Goal: Task Accomplishment & Management: Manage account settings

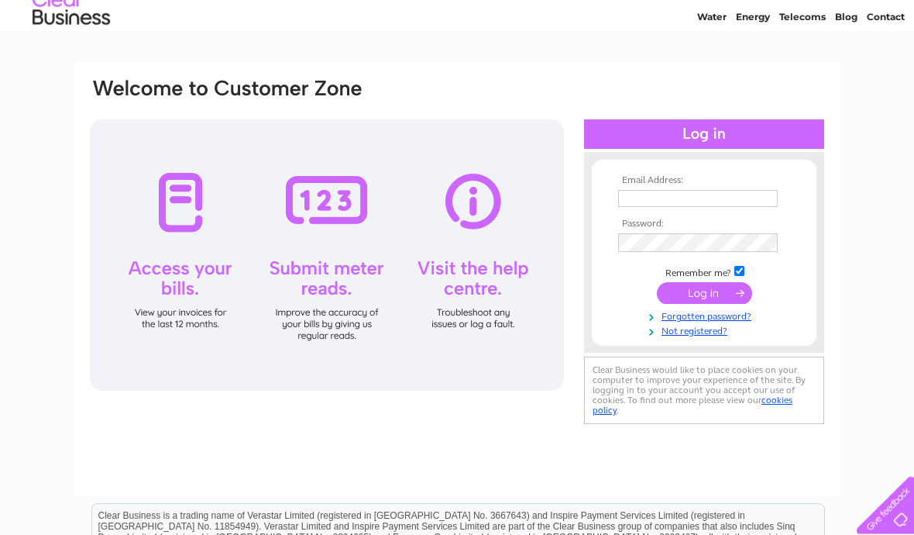
scroll to position [55, 0]
click at [177, 271] on div at bounding box center [327, 254] width 474 height 271
click at [770, 196] on input "text" at bounding box center [698, 198] width 160 height 17
type input "Philcaddick@aol.com"
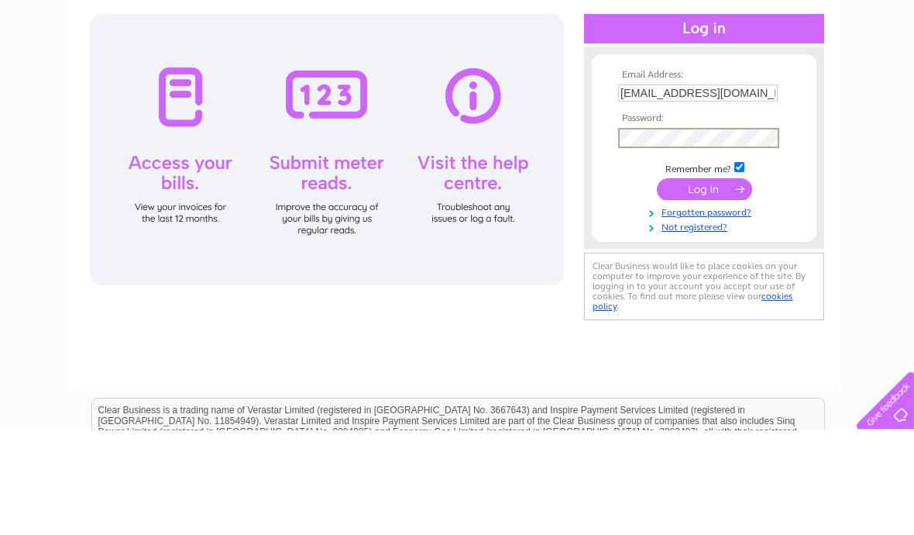
click at [723, 284] on input "submit" at bounding box center [704, 295] width 95 height 22
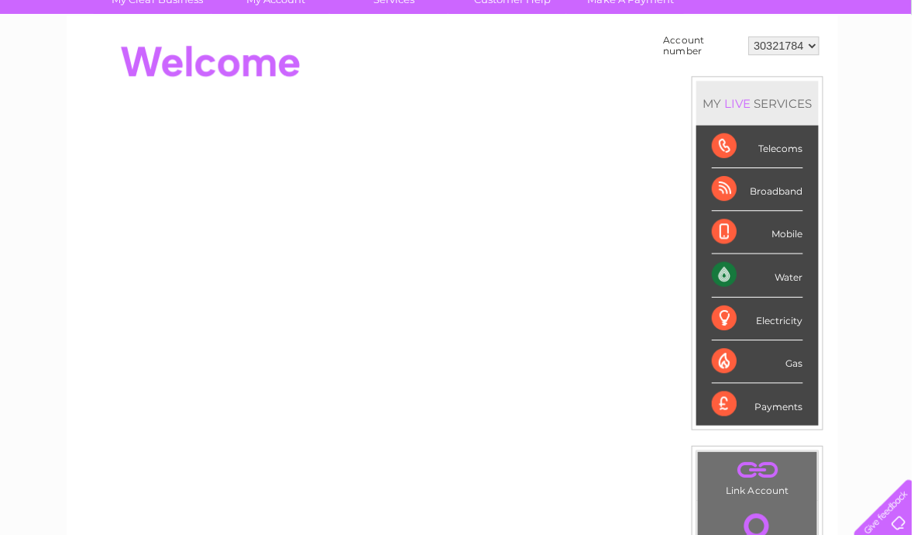
scroll to position [156, 0]
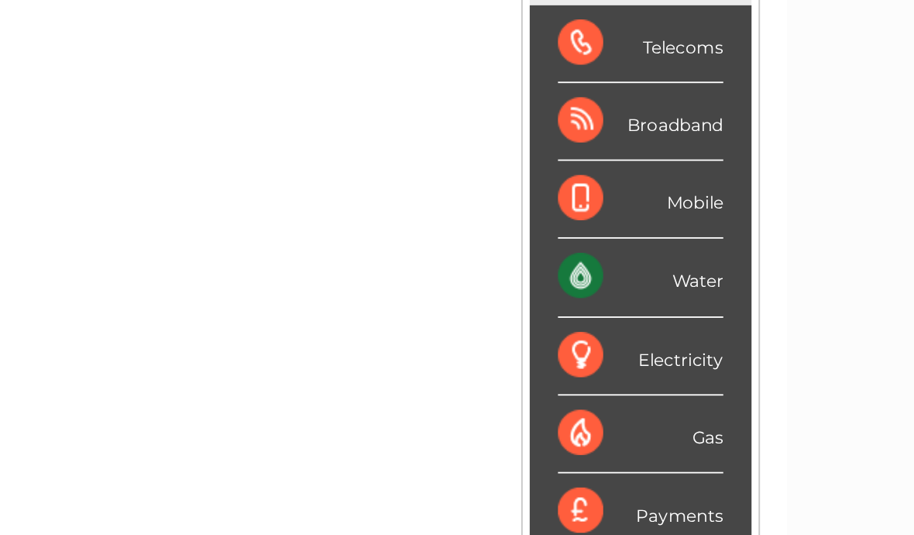
click at [715, 228] on div "Water" at bounding box center [760, 249] width 91 height 43
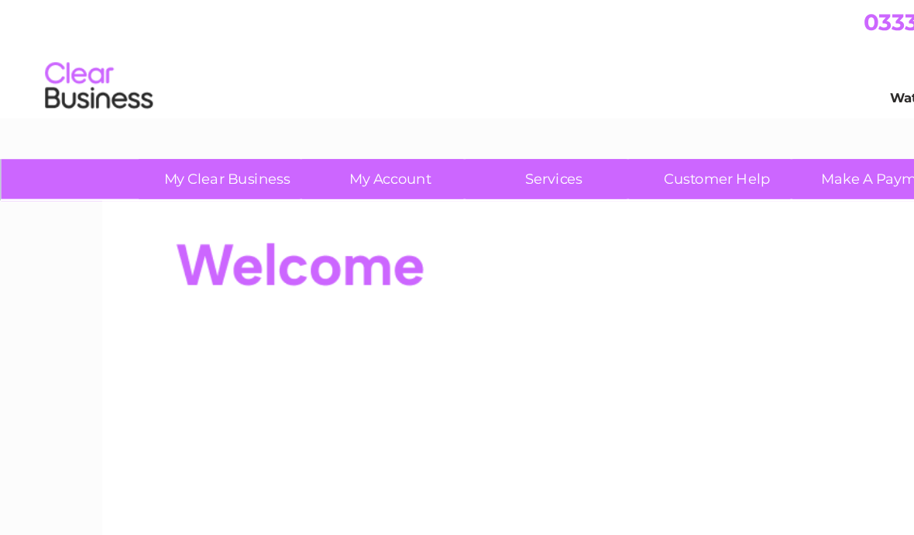
scroll to position [0, 0]
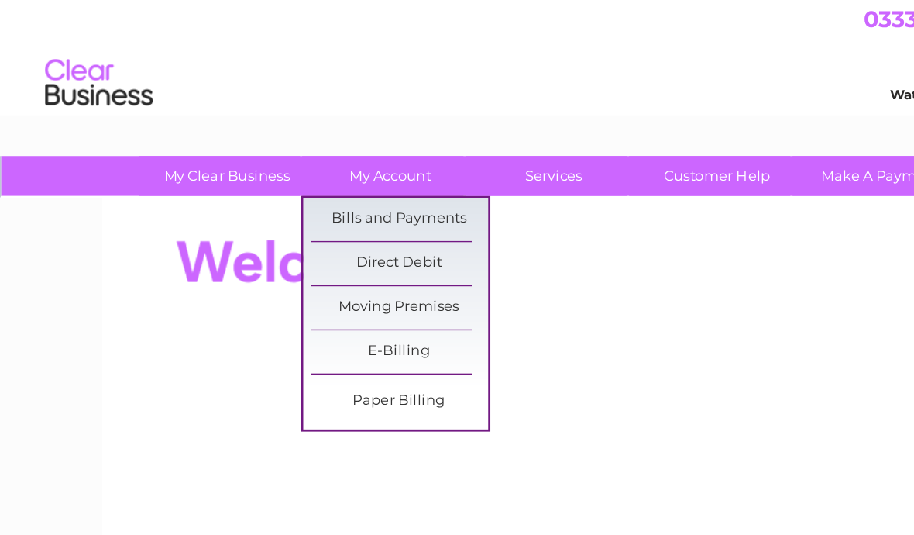
click at [322, 150] on link "Bills and Payments" at bounding box center [288, 161] width 128 height 31
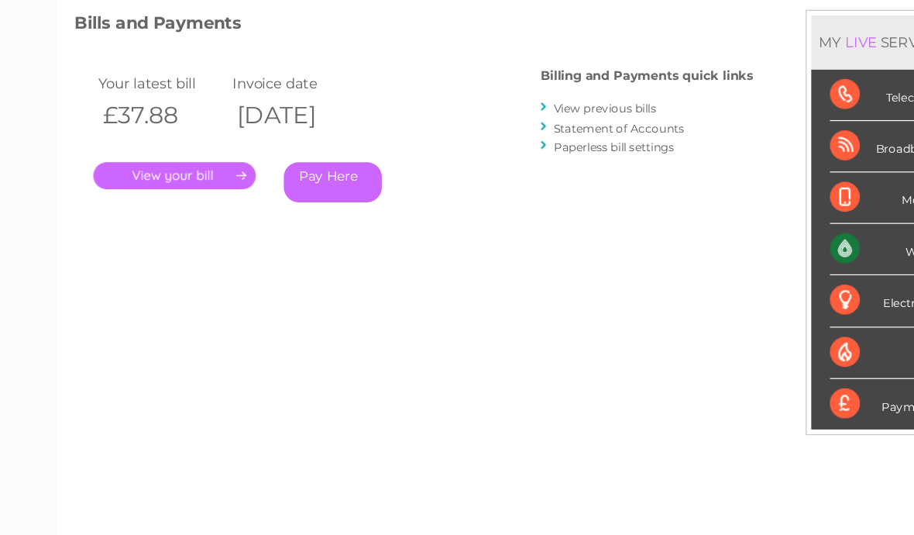
scroll to position [179, 0]
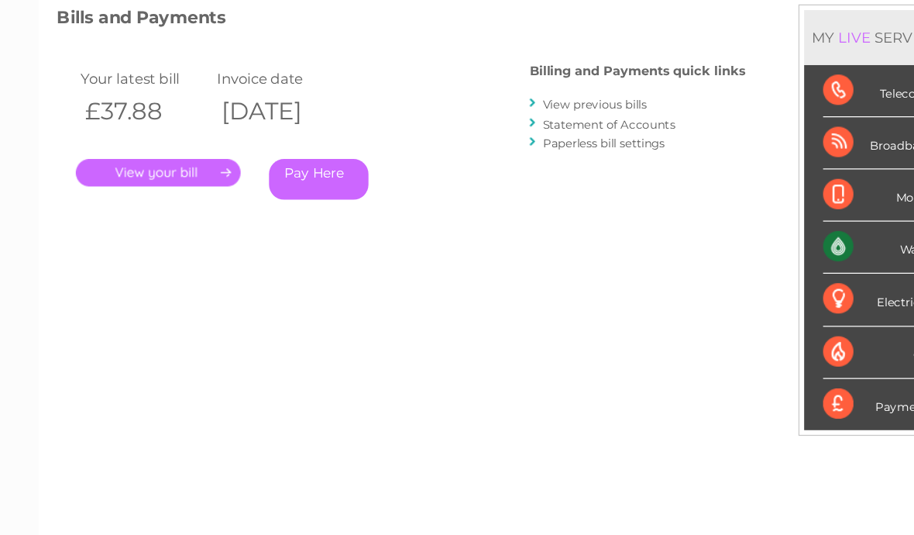
click at [167, 169] on link "." at bounding box center [171, 180] width 135 height 22
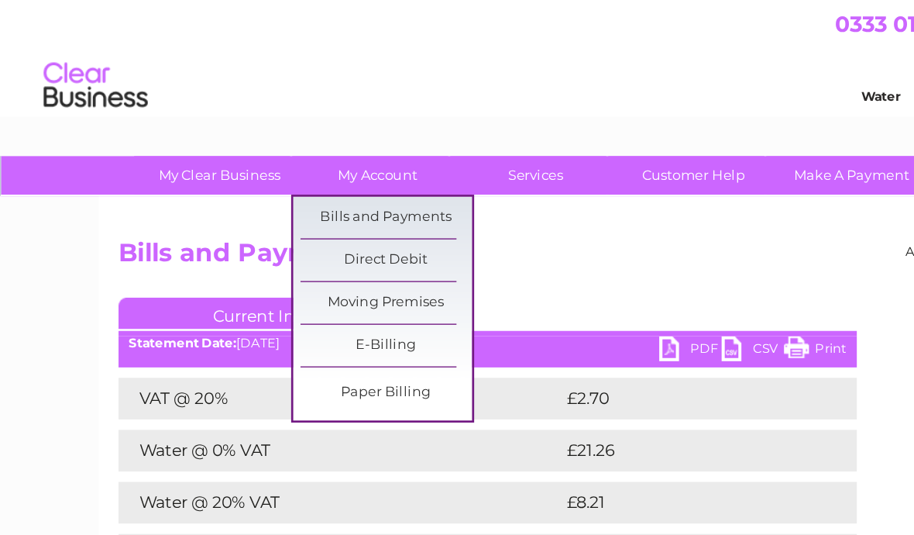
click at [332, 255] on link "E-Billing" at bounding box center [288, 257] width 128 height 31
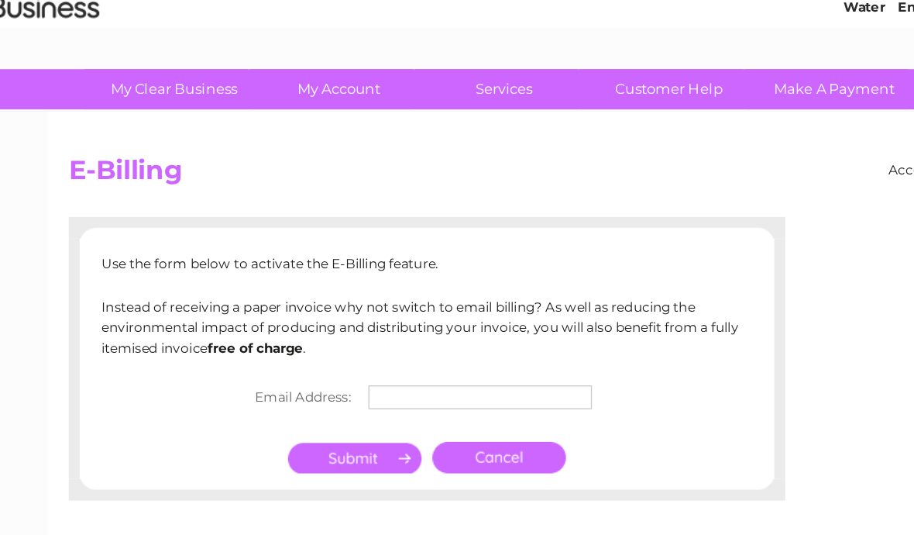
click at [402, 342] on input "text" at bounding box center [382, 350] width 160 height 17
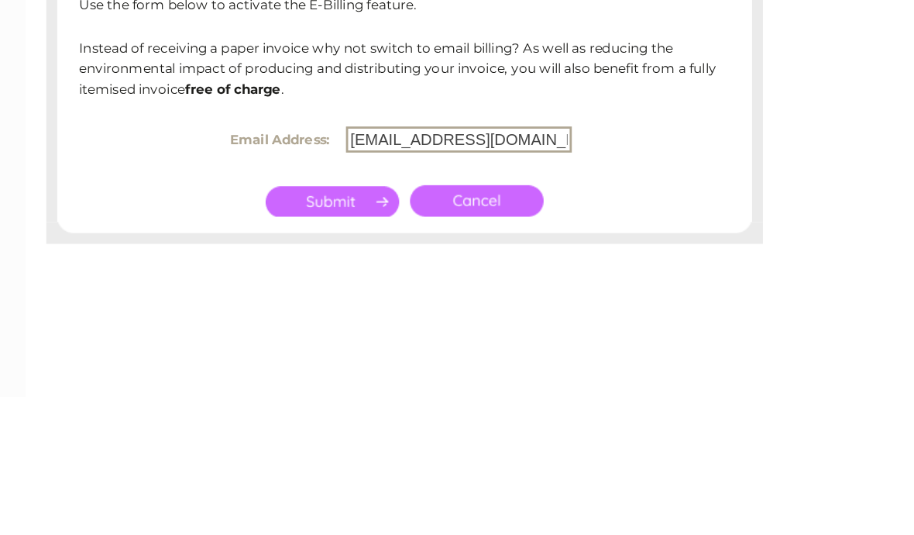
type input "Philcaddick@aol.com"
click at [258, 384] on input "submit" at bounding box center [292, 395] width 95 height 22
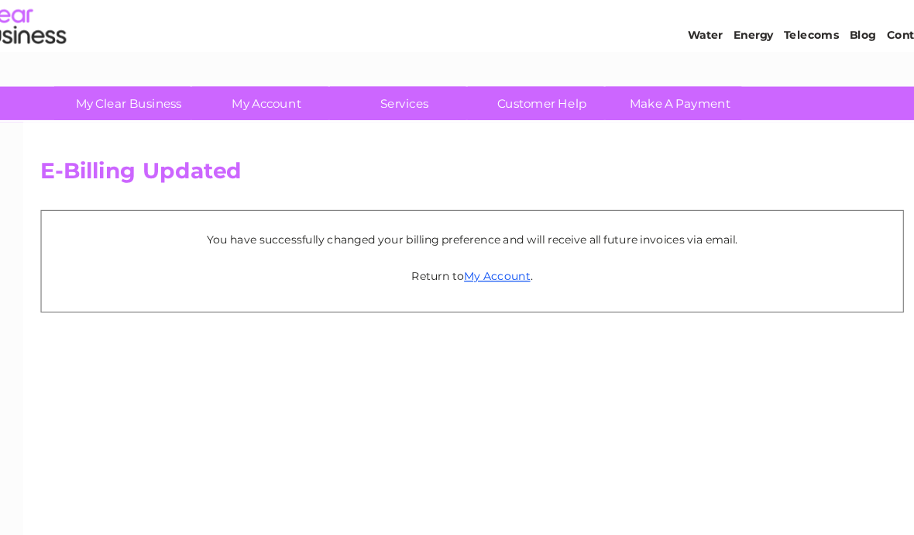
click at [450, 272] on link "My Account" at bounding box center [478, 278] width 57 height 12
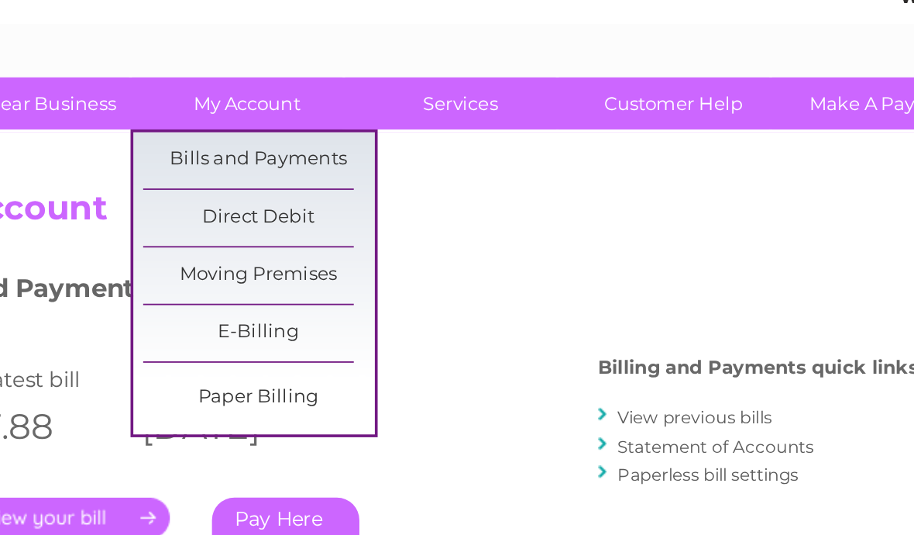
click at [224, 277] on link "Paper Billing" at bounding box center [288, 292] width 128 height 31
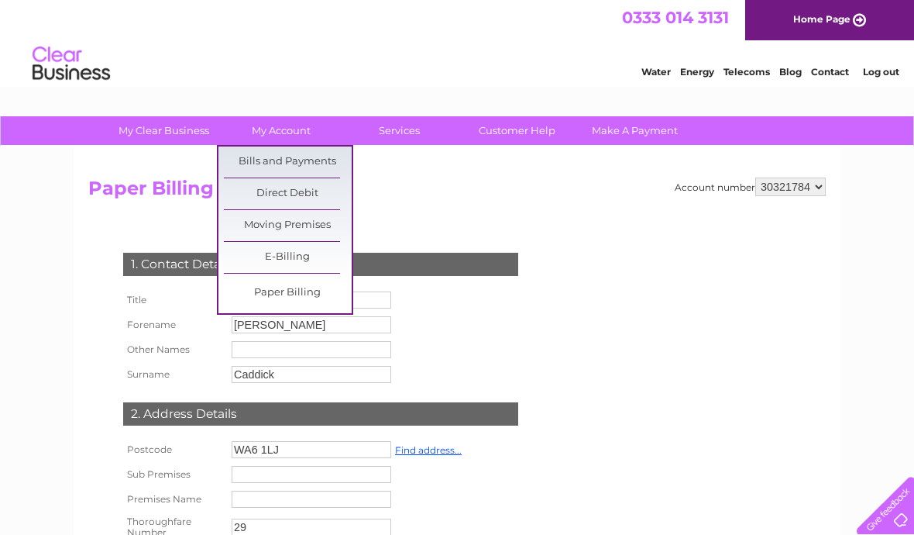
click at [337, 167] on link "Bills and Payments" at bounding box center [288, 161] width 128 height 31
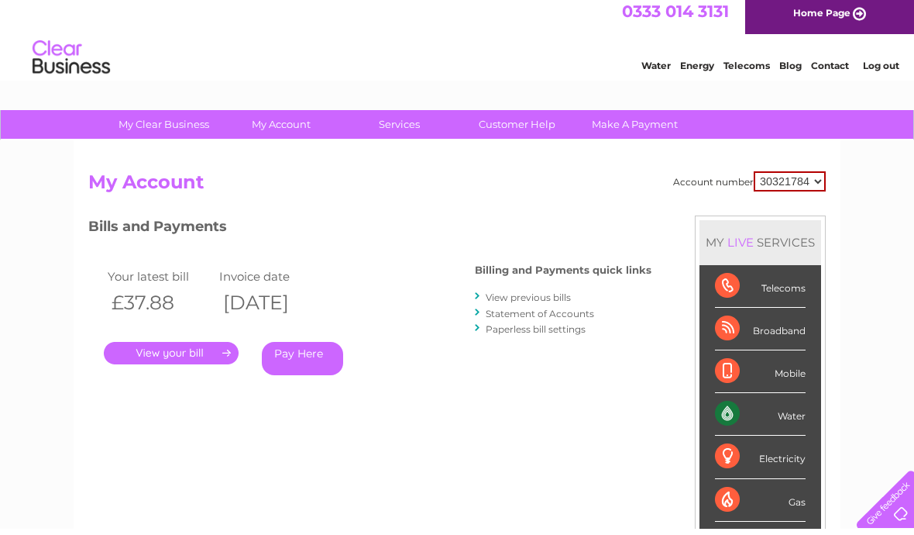
scroll to position [7, 0]
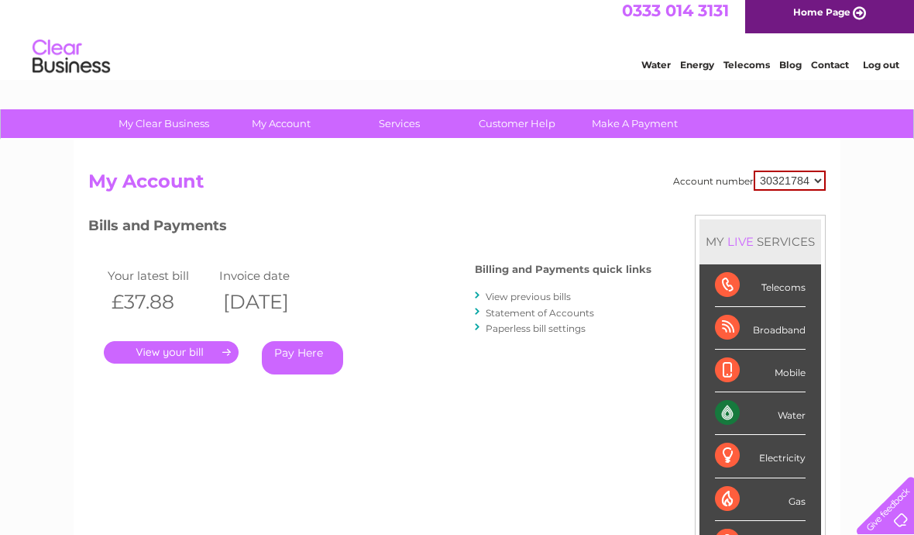
click at [814, 177] on select "30321784" at bounding box center [790, 180] width 72 height 20
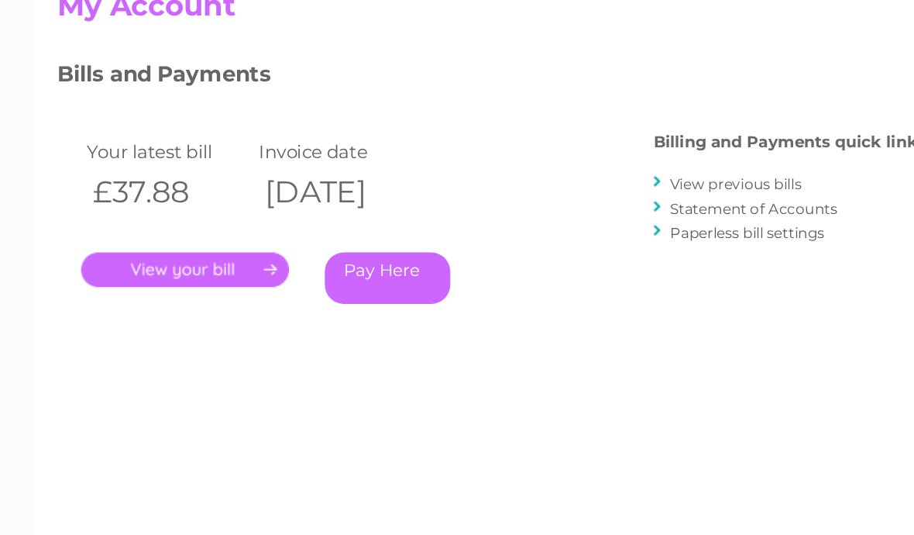
scroll to position [50, 0]
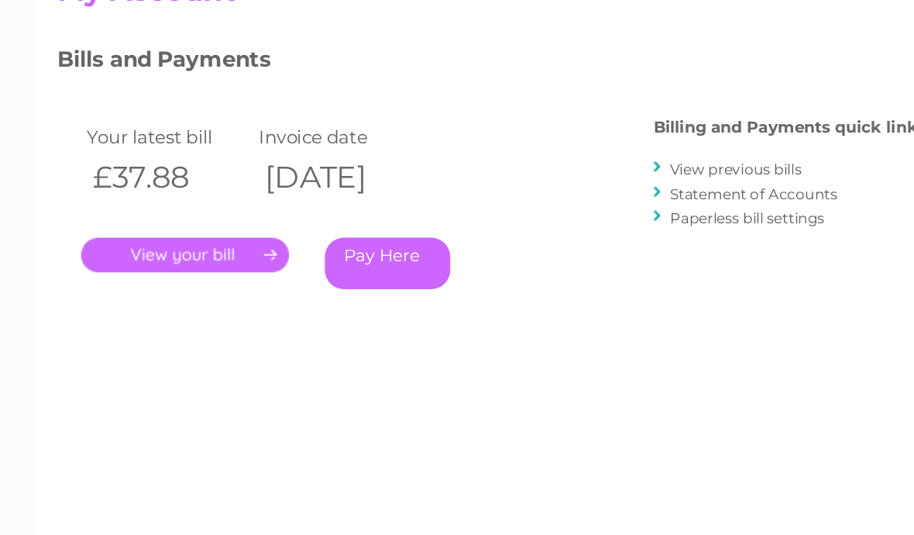
click at [515, 248] on link "View previous bills" at bounding box center [528, 254] width 85 height 12
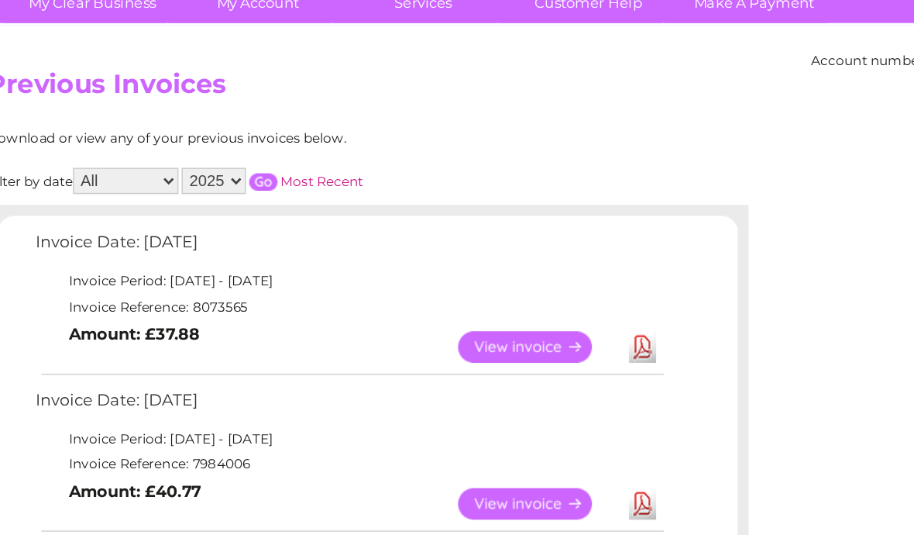
scroll to position [93, 0]
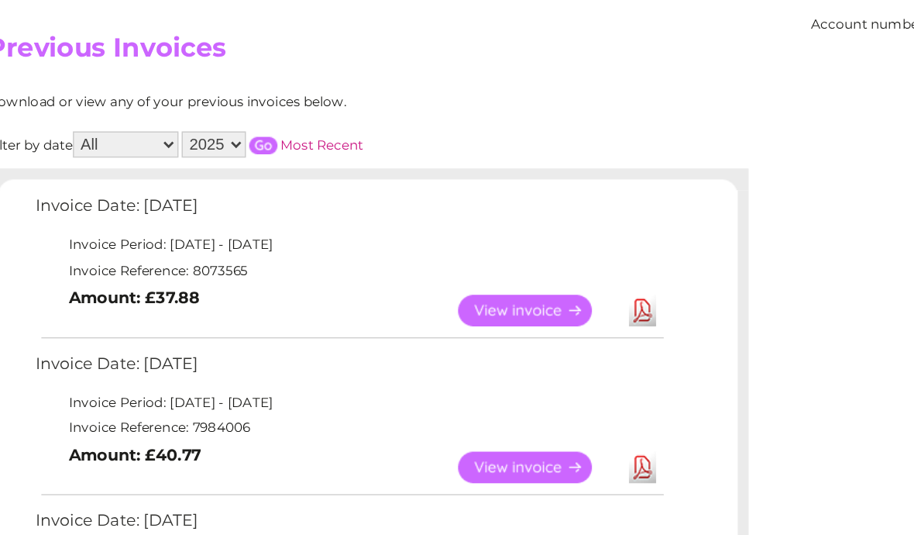
click at [424, 271] on link "View" at bounding box center [481, 282] width 114 height 22
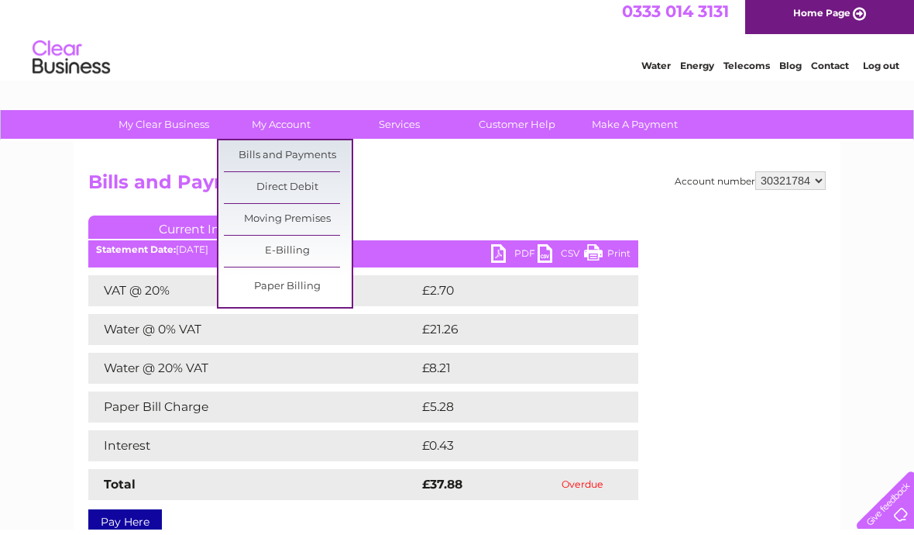
scroll to position [7, 0]
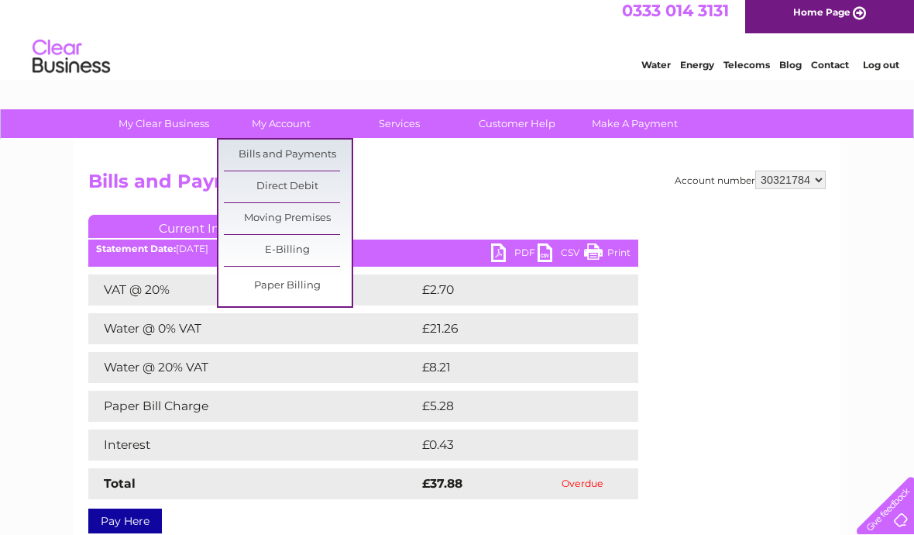
click at [339, 154] on link "Bills and Payments" at bounding box center [288, 154] width 128 height 31
click at [315, 155] on link "Bills and Payments" at bounding box center [288, 154] width 128 height 31
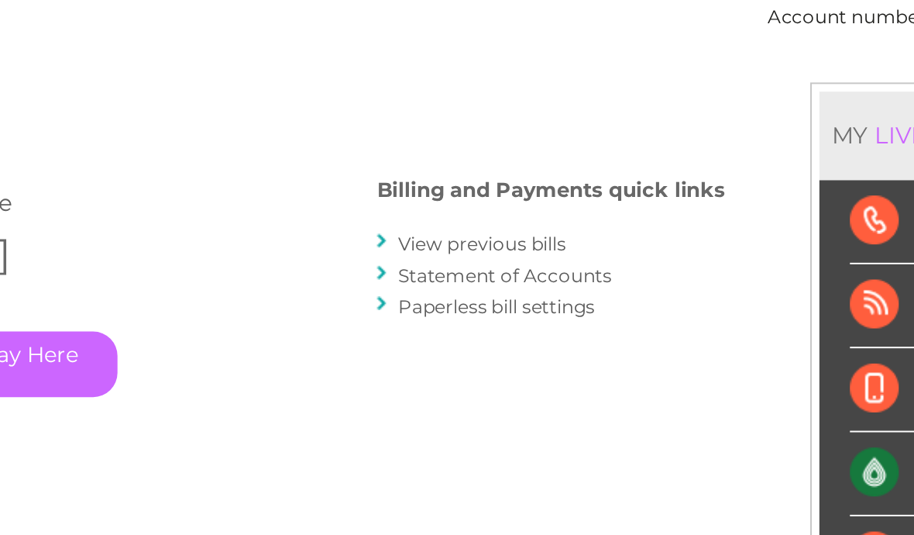
click at [486, 314] on link "Statement of Accounts" at bounding box center [540, 320] width 108 height 12
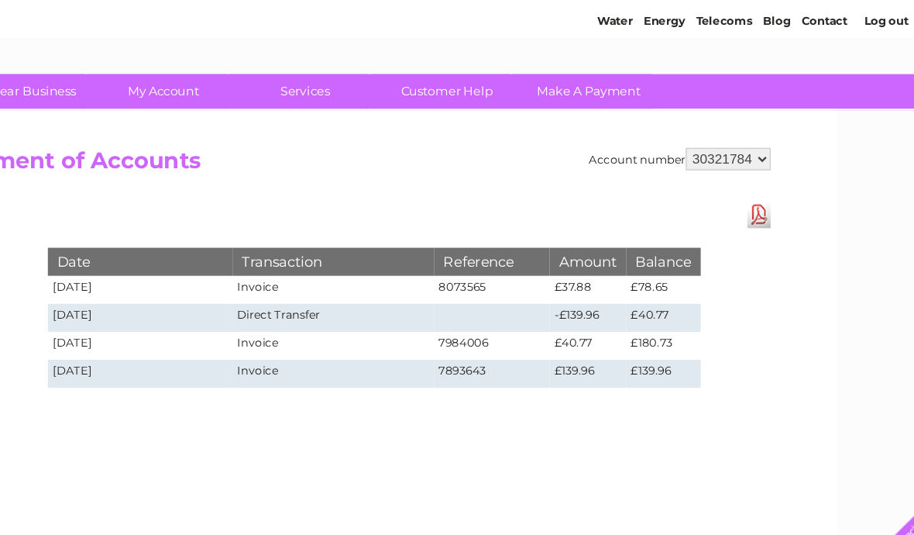
scroll to position [2, 0]
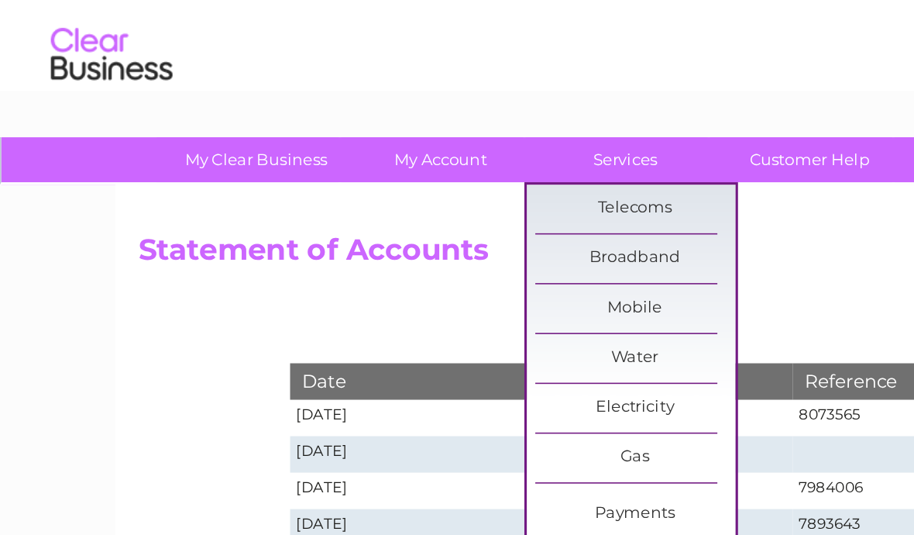
click at [528, 185] on div "Account number 30321784 Statement of Accounts Download Pdf Date Transaction Ref…" at bounding box center [457, 362] width 767 height 434
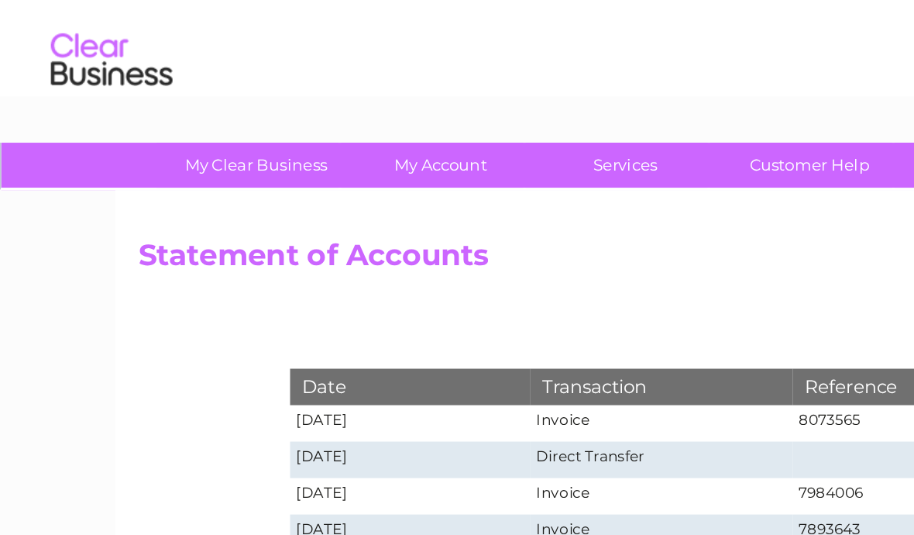
scroll to position [23, 0]
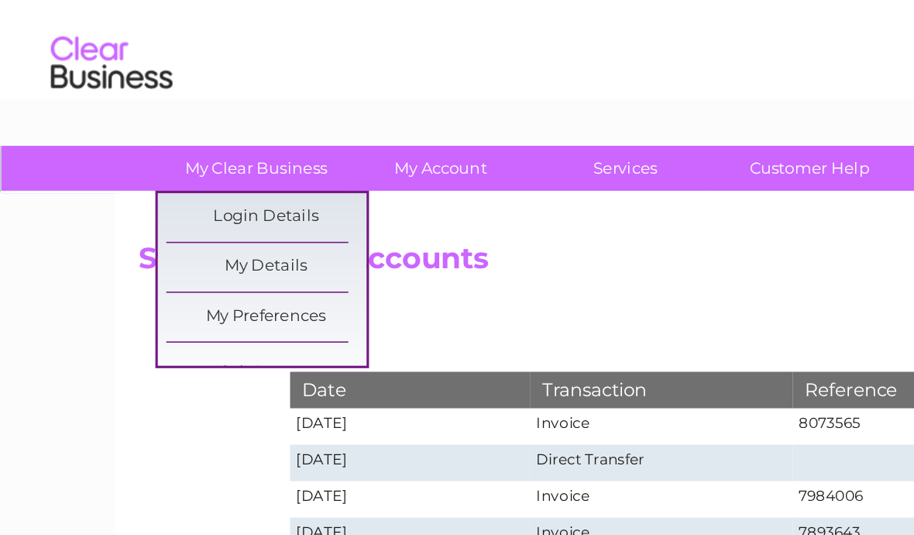
click at [404, 184] on div "Account number 30321784 Statement of Accounts Download Pdf Date Transaction Ref…" at bounding box center [457, 340] width 767 height 434
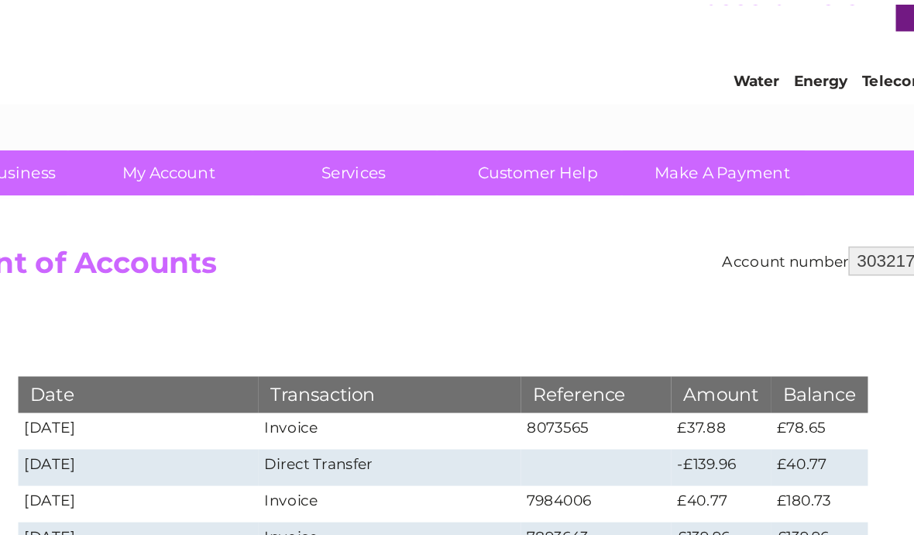
scroll to position [0, 0]
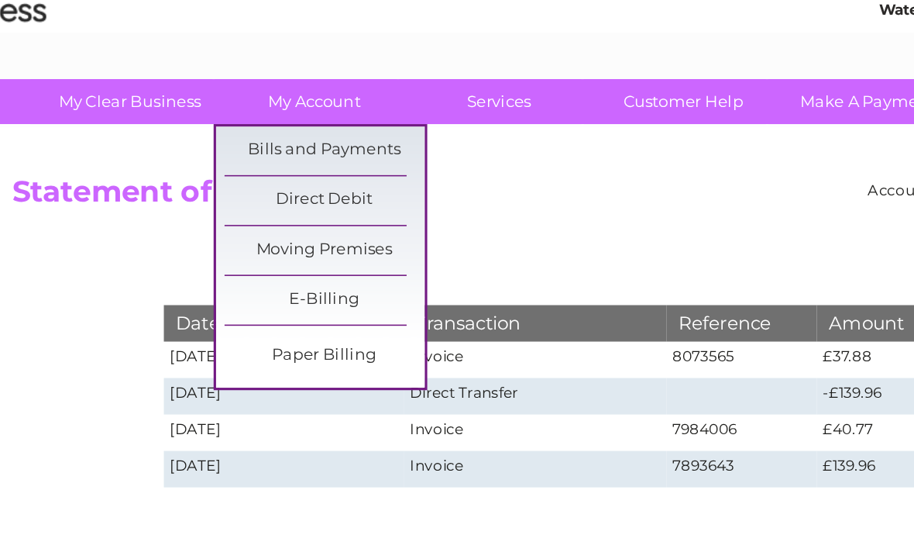
click at [244, 146] on link "Bills and Payments" at bounding box center [288, 161] width 128 height 31
click at [226, 146] on link "Bills and Payments" at bounding box center [288, 161] width 128 height 31
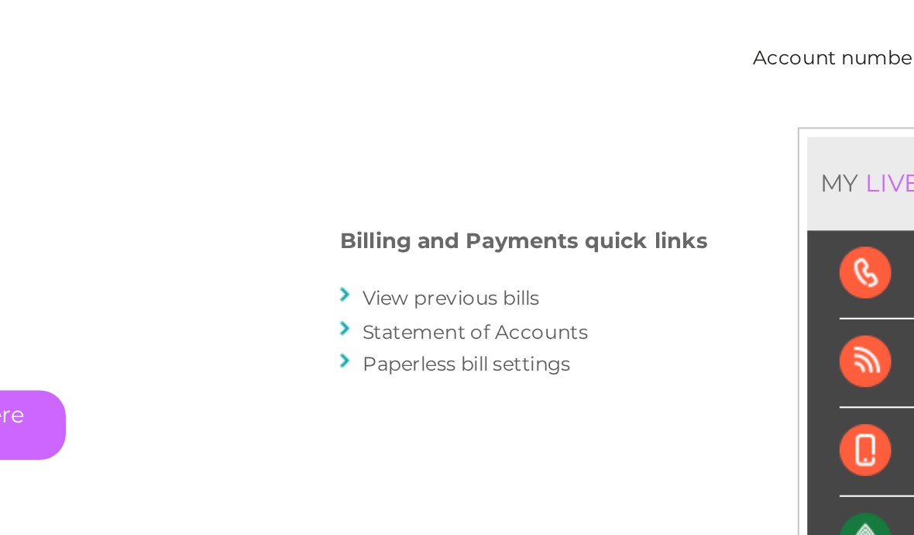
click at [486, 298] on link "View previous bills" at bounding box center [528, 304] width 85 height 12
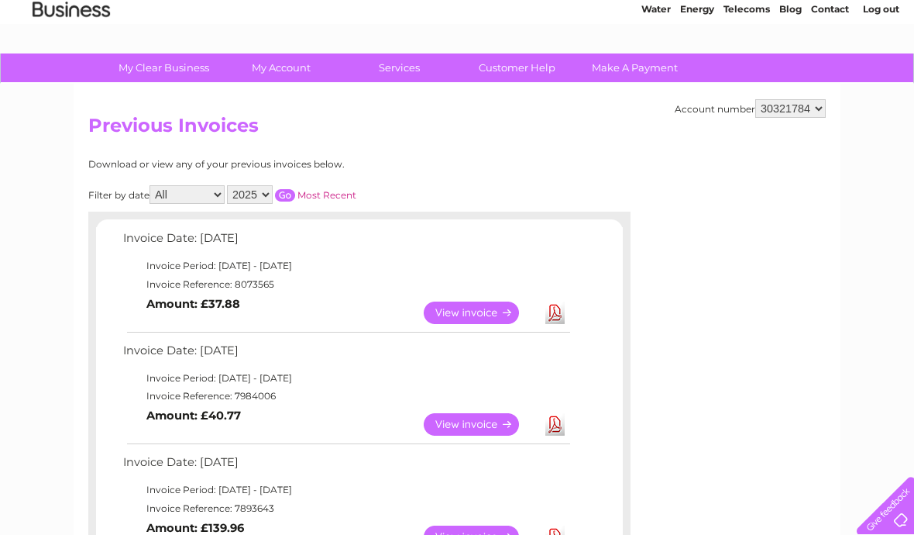
scroll to position [103, 0]
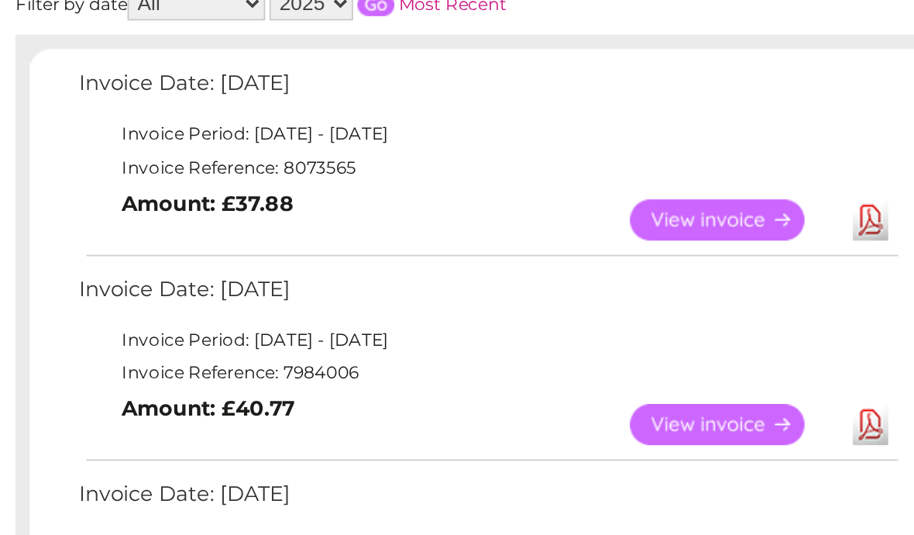
click at [424, 373] on link "View" at bounding box center [481, 384] width 114 height 22
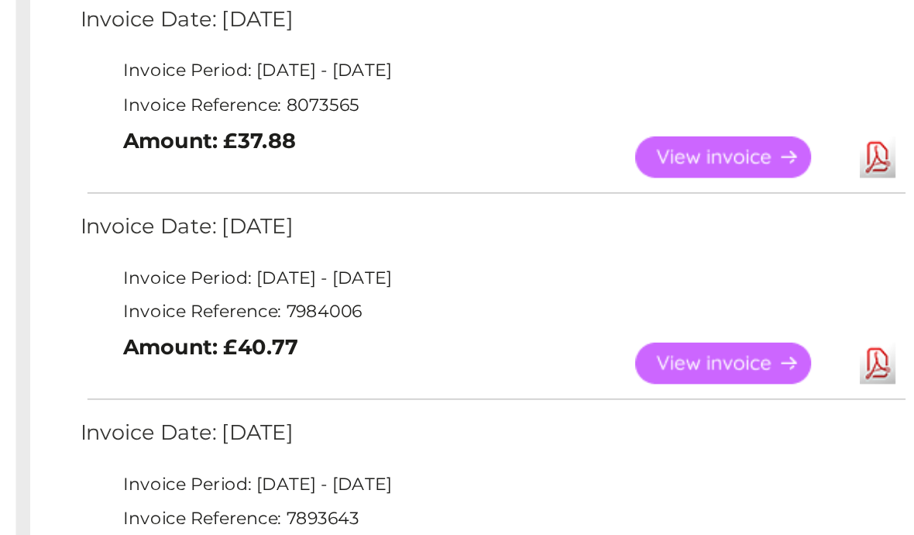
scroll to position [83, 0]
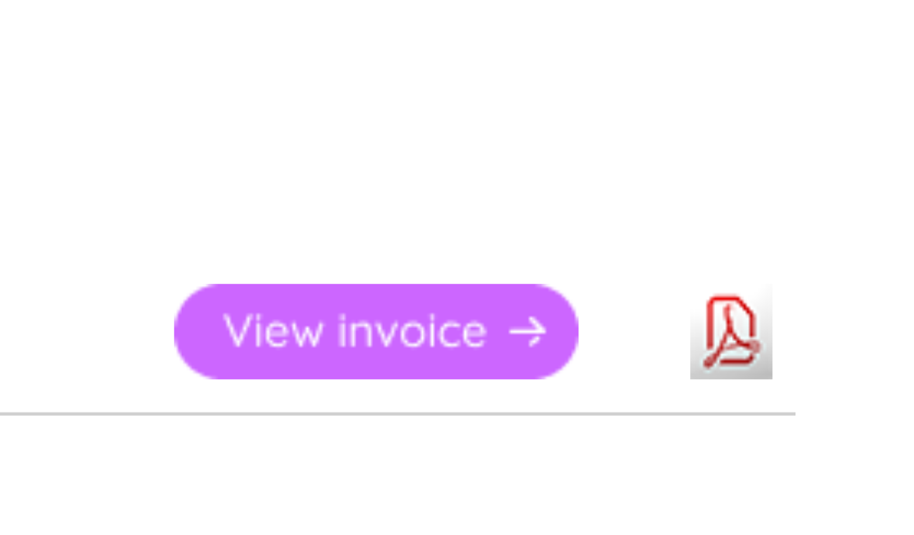
click at [546, 393] on link "Download" at bounding box center [555, 404] width 19 height 22
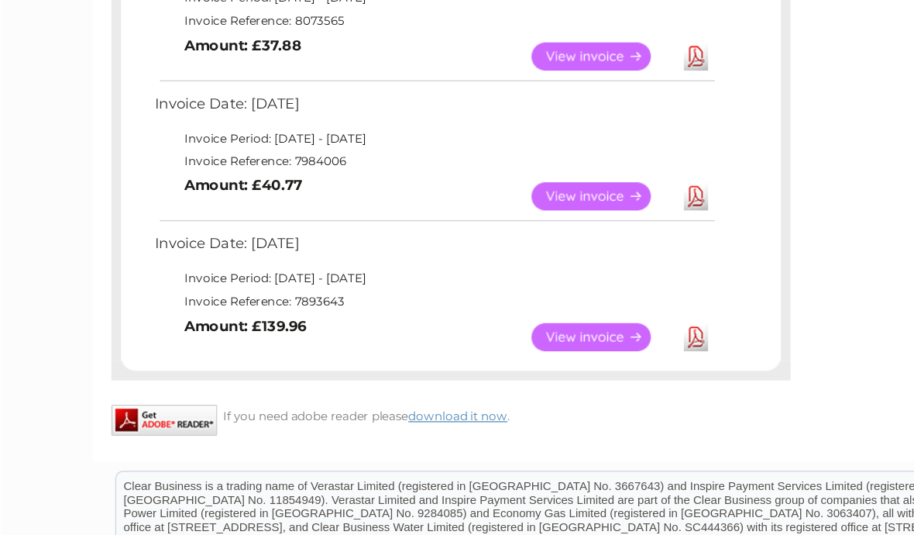
scroll to position [281, 0]
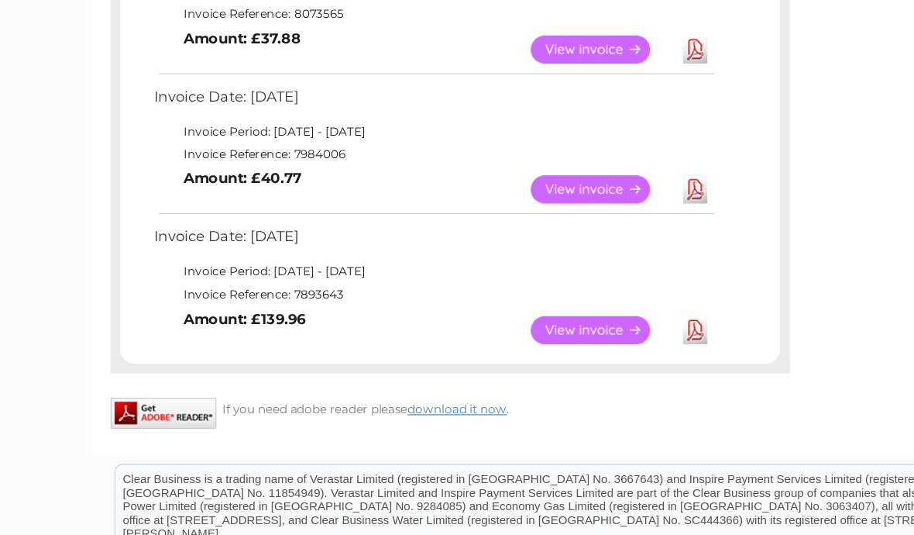
click at [559, 307] on link "Download" at bounding box center [555, 318] width 19 height 22
